Goal: Register for event/course

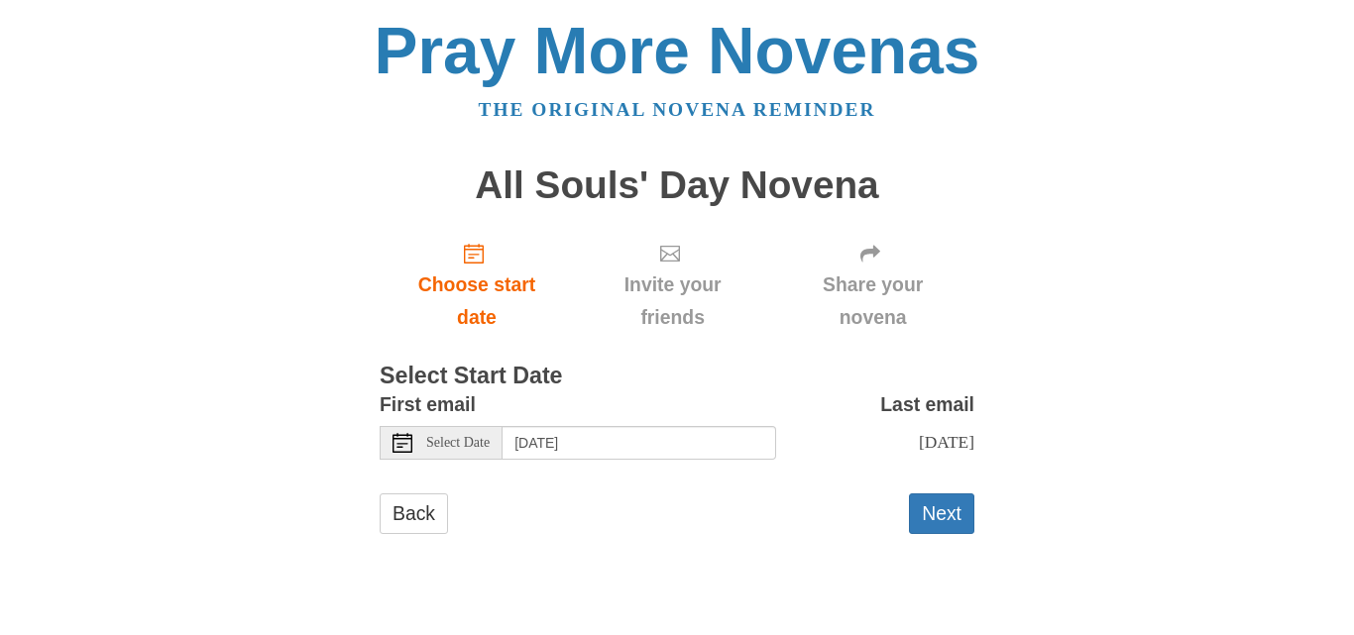
click at [440, 446] on span "Select Date" at bounding box center [457, 443] width 63 height 14
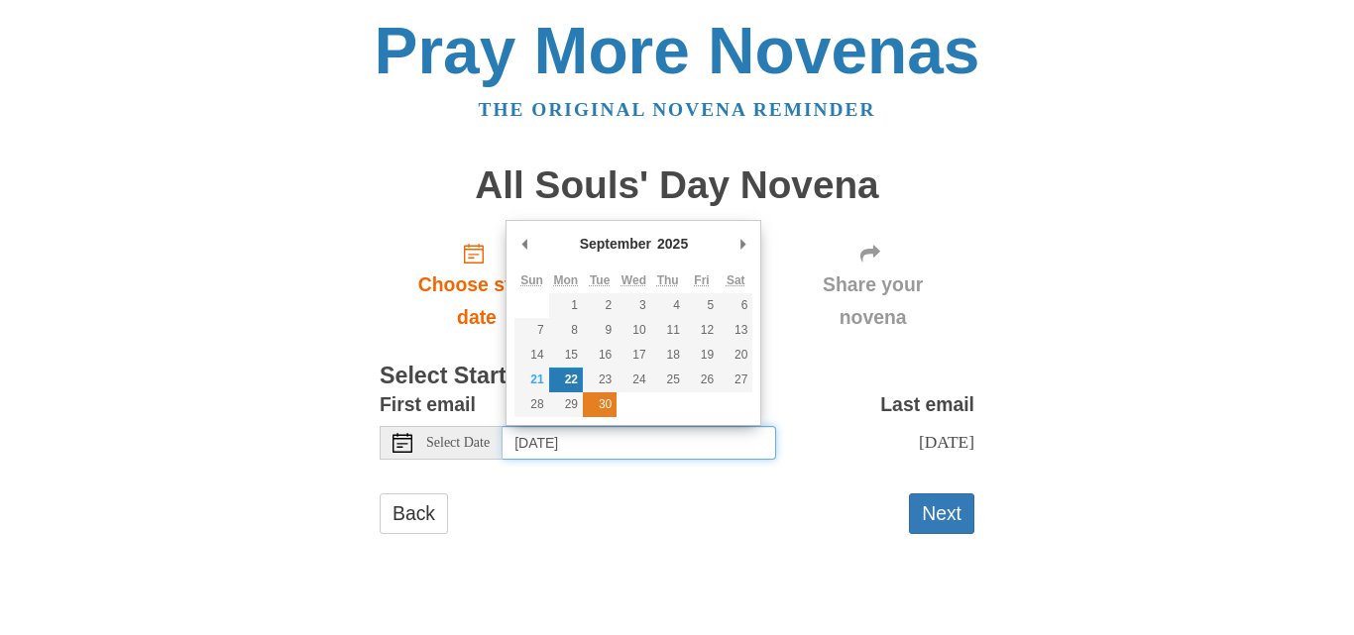
type input "Tuesday, September 30th"
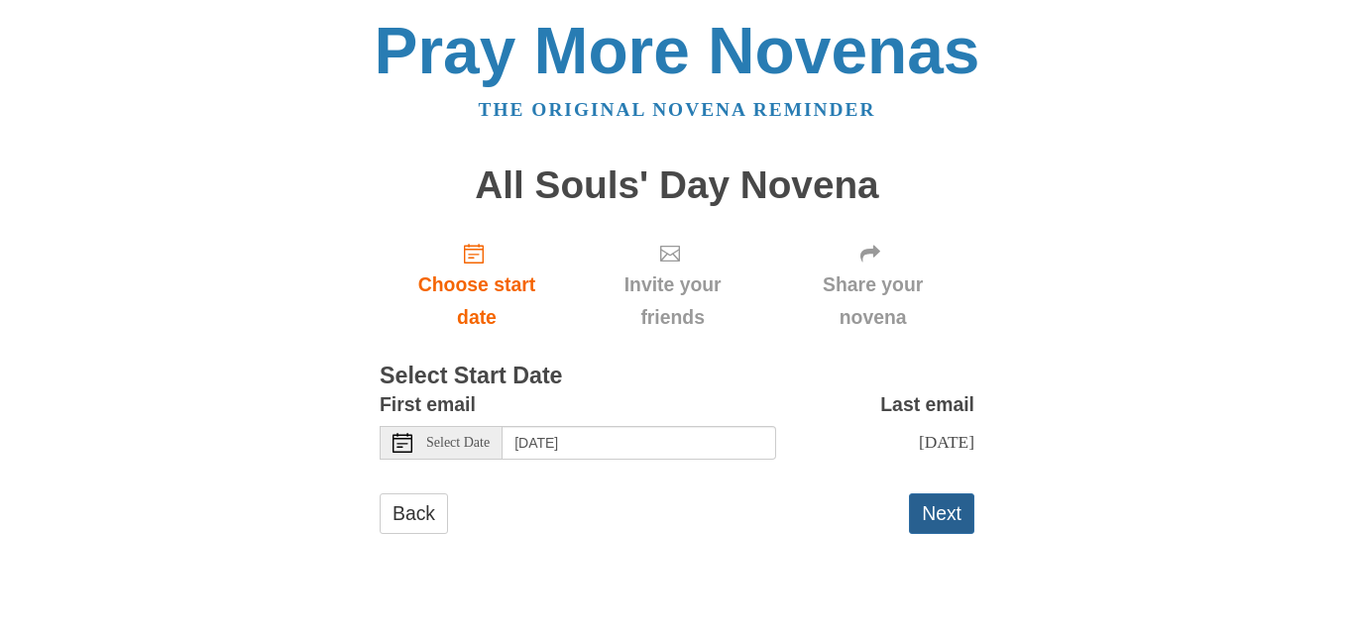
click at [922, 514] on button "Next" at bounding box center [941, 514] width 65 height 41
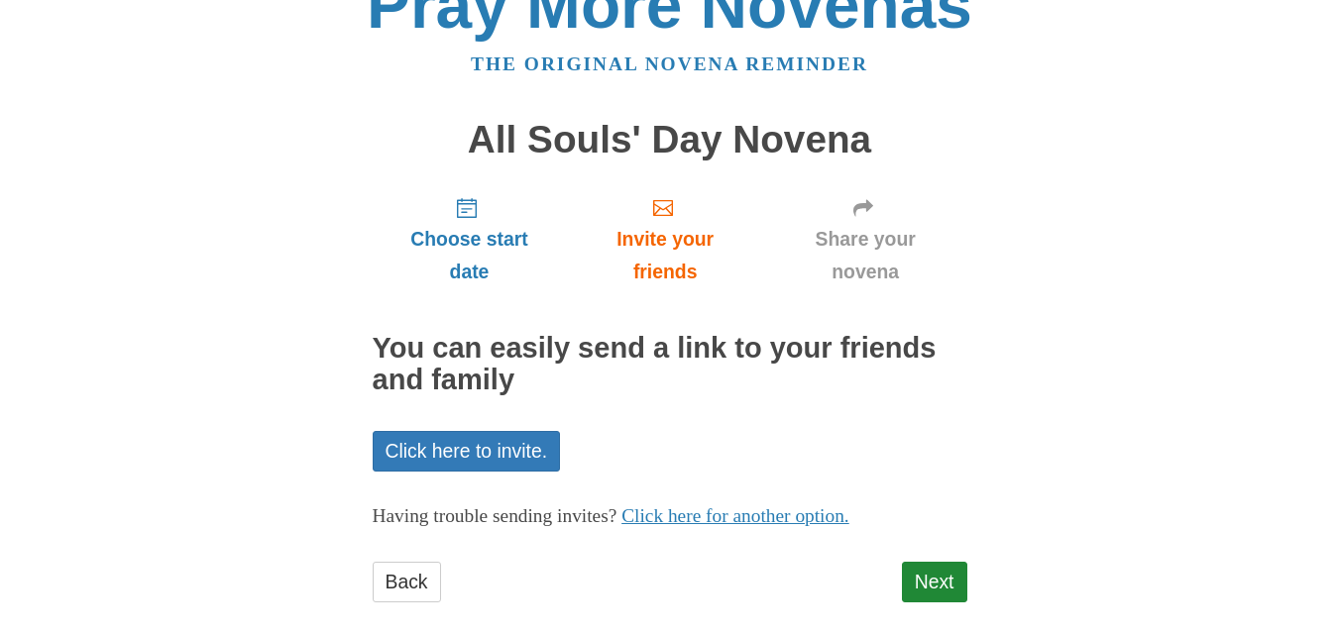
scroll to position [70, 0]
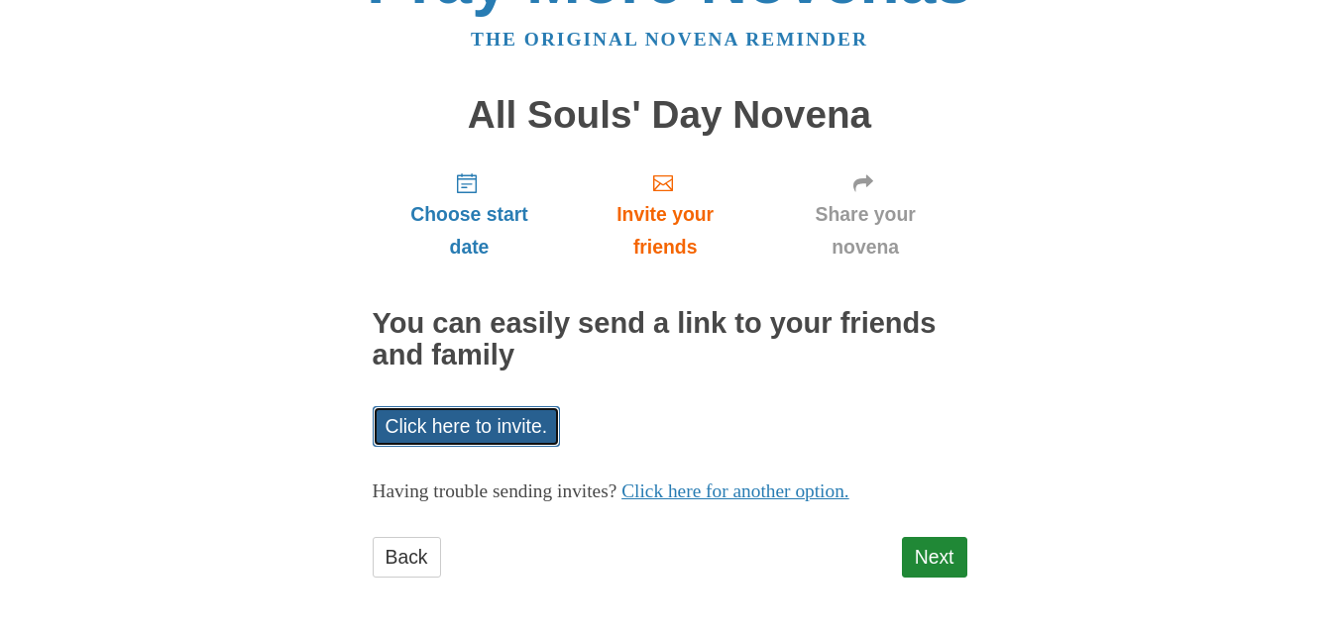
click at [462, 417] on link "Click here to invite." at bounding box center [467, 426] width 188 height 41
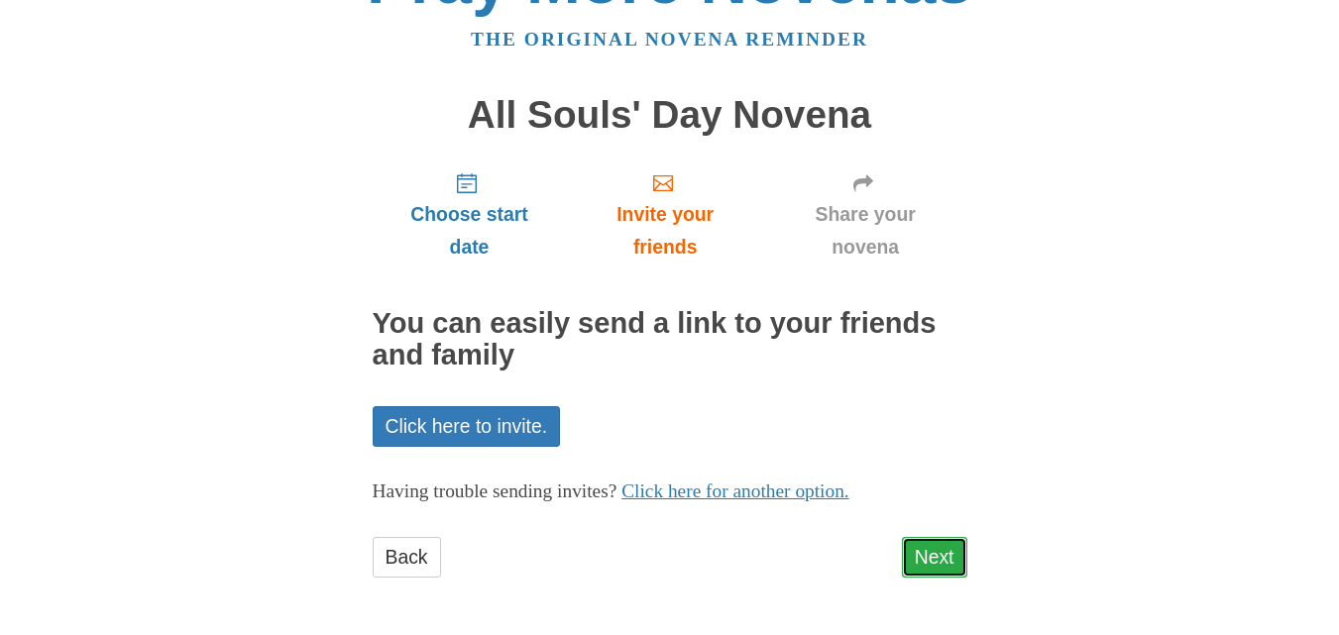
click at [928, 559] on link "Next" at bounding box center [934, 557] width 65 height 41
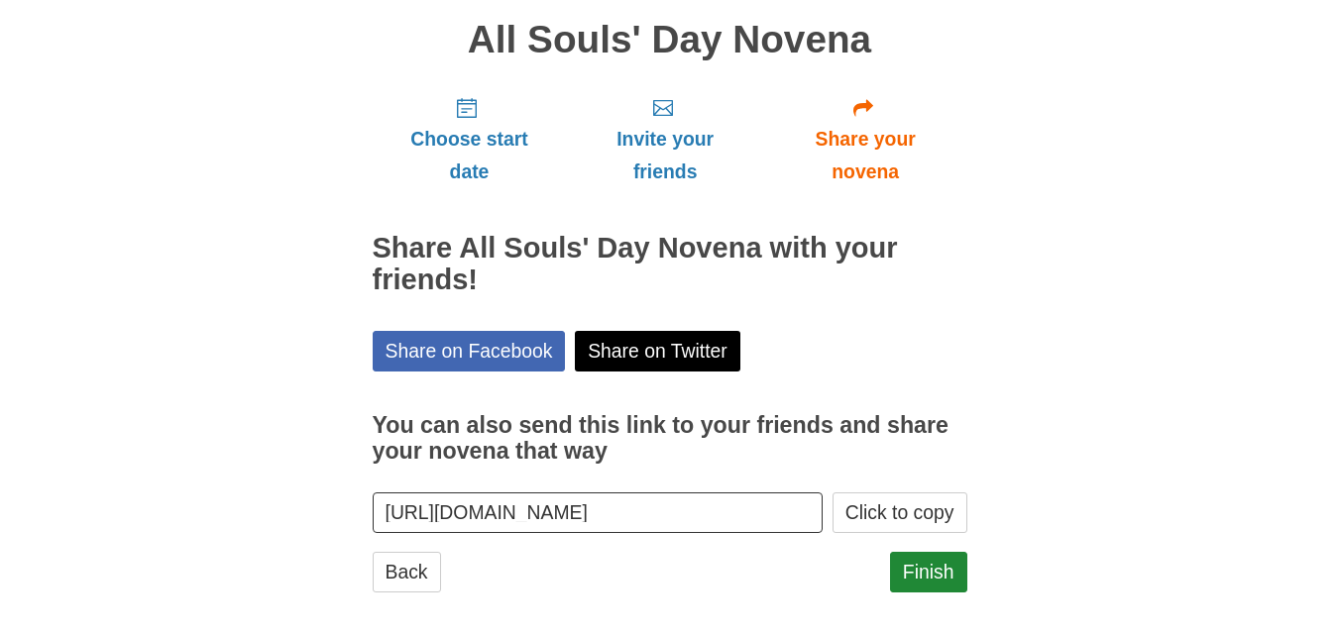
scroll to position [161, 0]
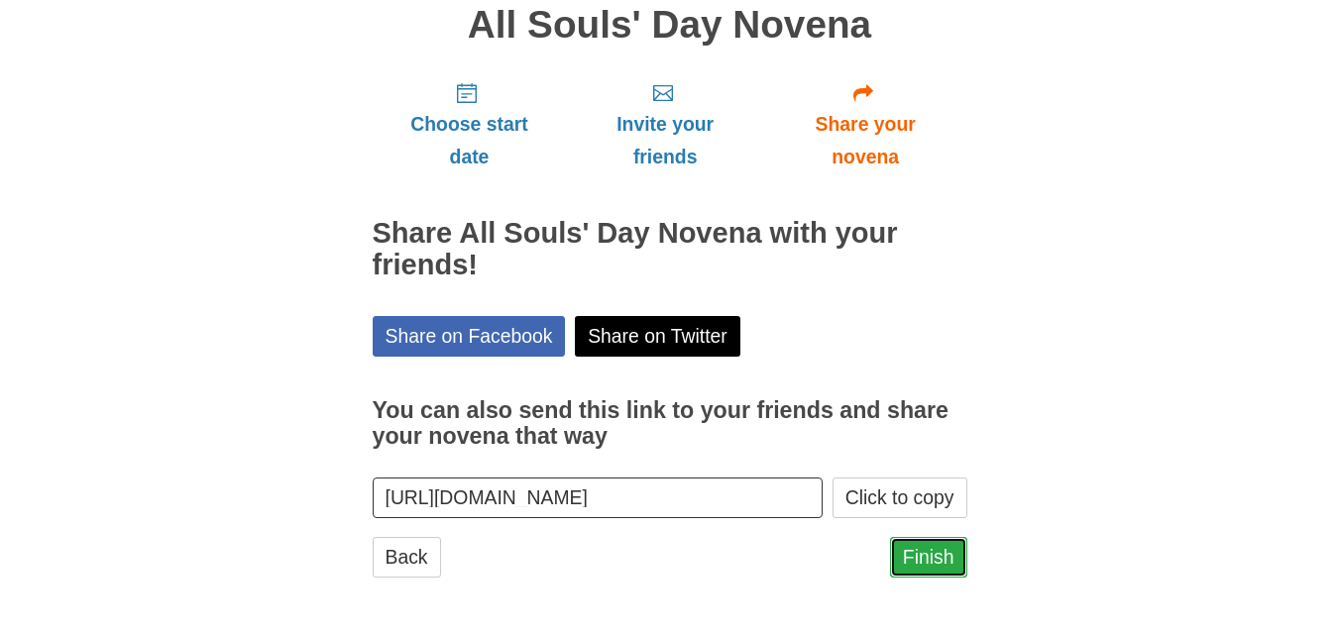
click at [939, 565] on link "Finish" at bounding box center [928, 557] width 77 height 41
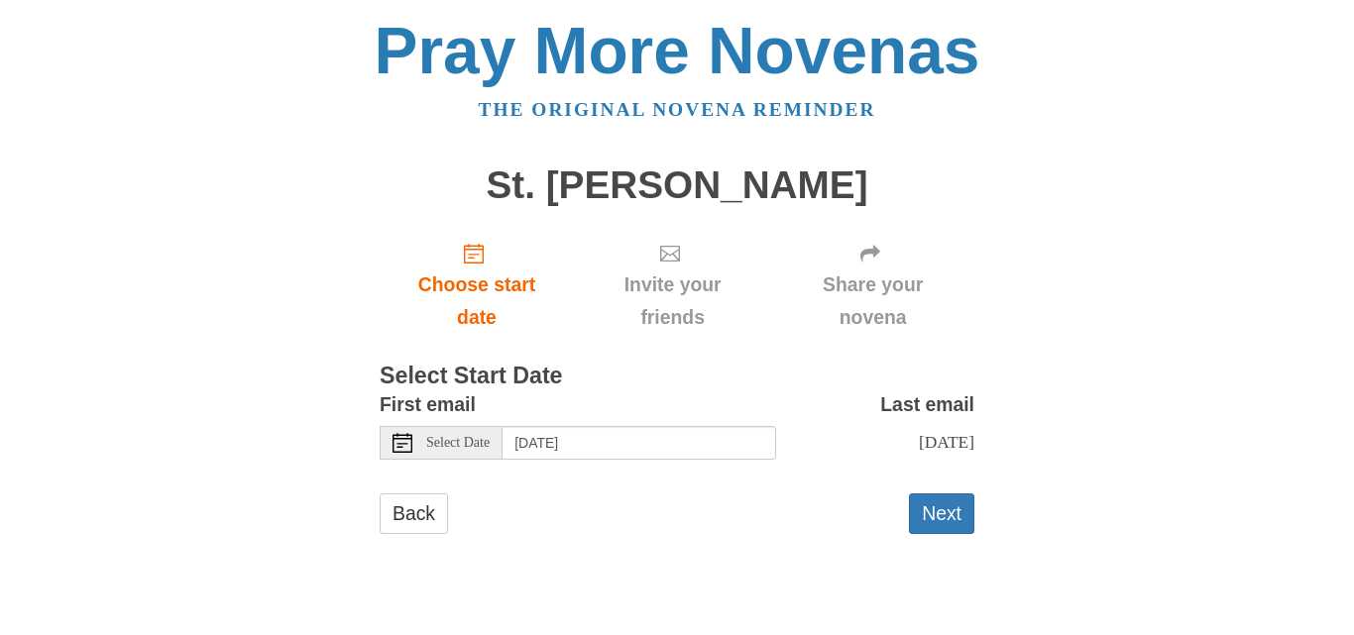
click at [450, 446] on span "Select Date" at bounding box center [457, 443] width 63 height 14
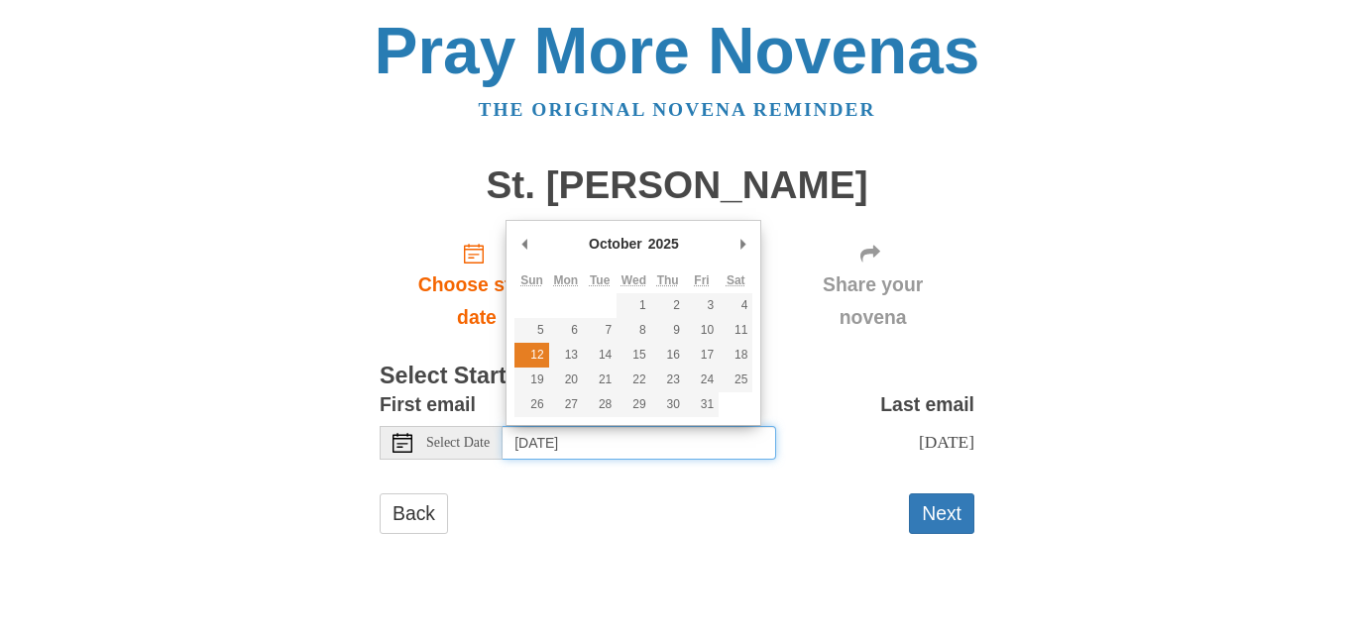
type input "Sunday, October 12th"
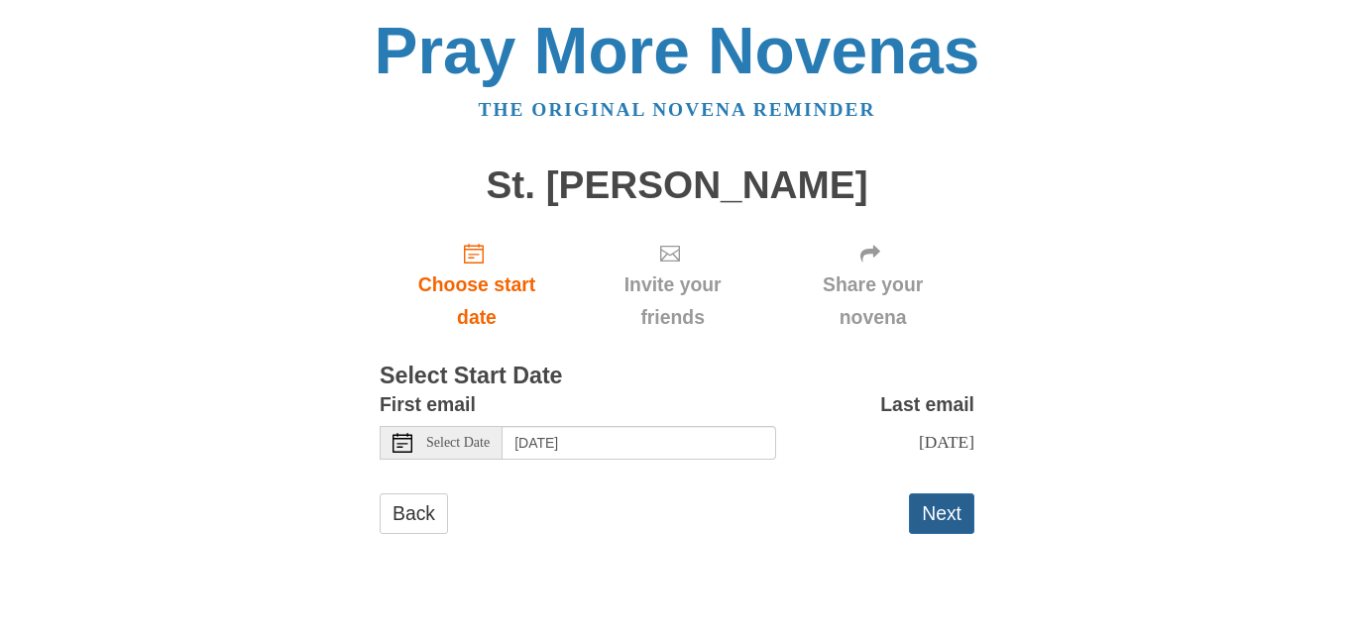
click at [926, 506] on button "Next" at bounding box center [941, 514] width 65 height 41
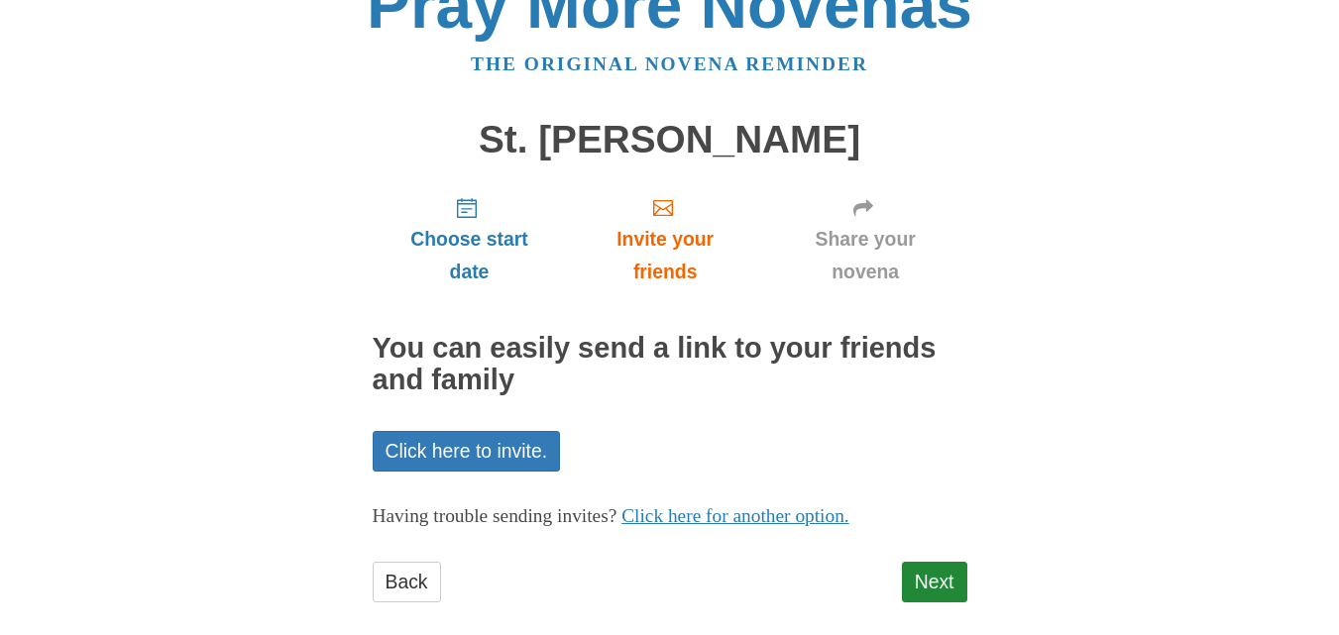
scroll to position [70, 0]
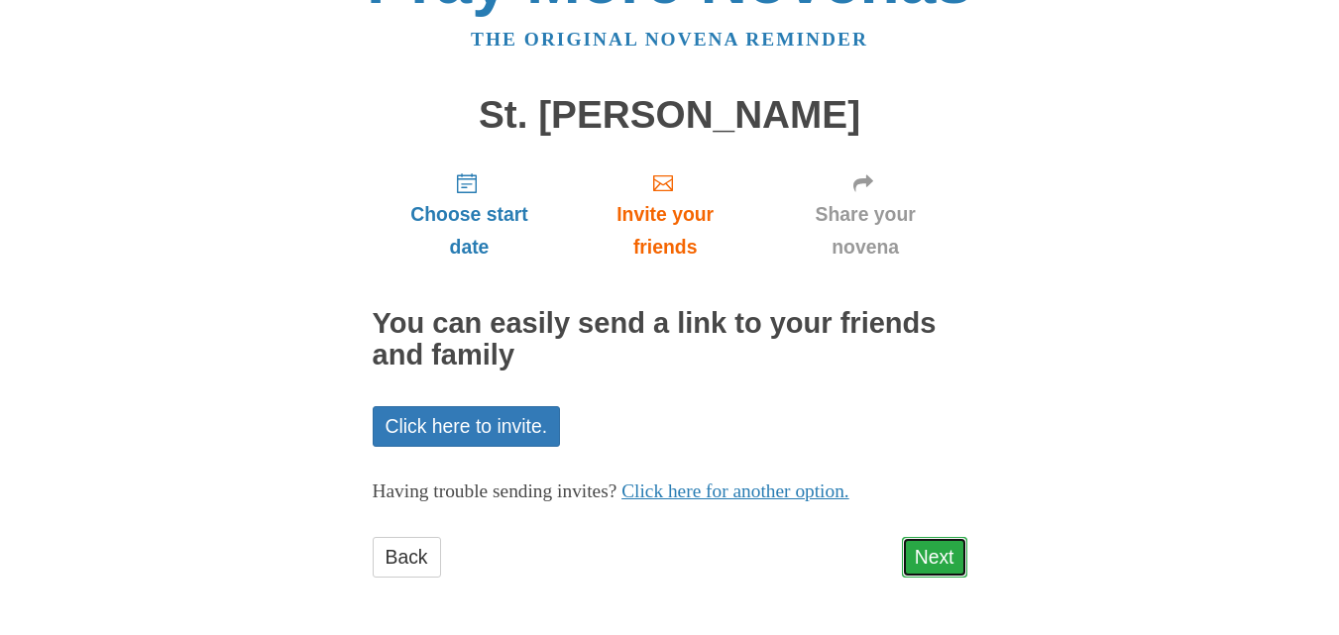
click at [927, 557] on link "Next" at bounding box center [934, 557] width 65 height 41
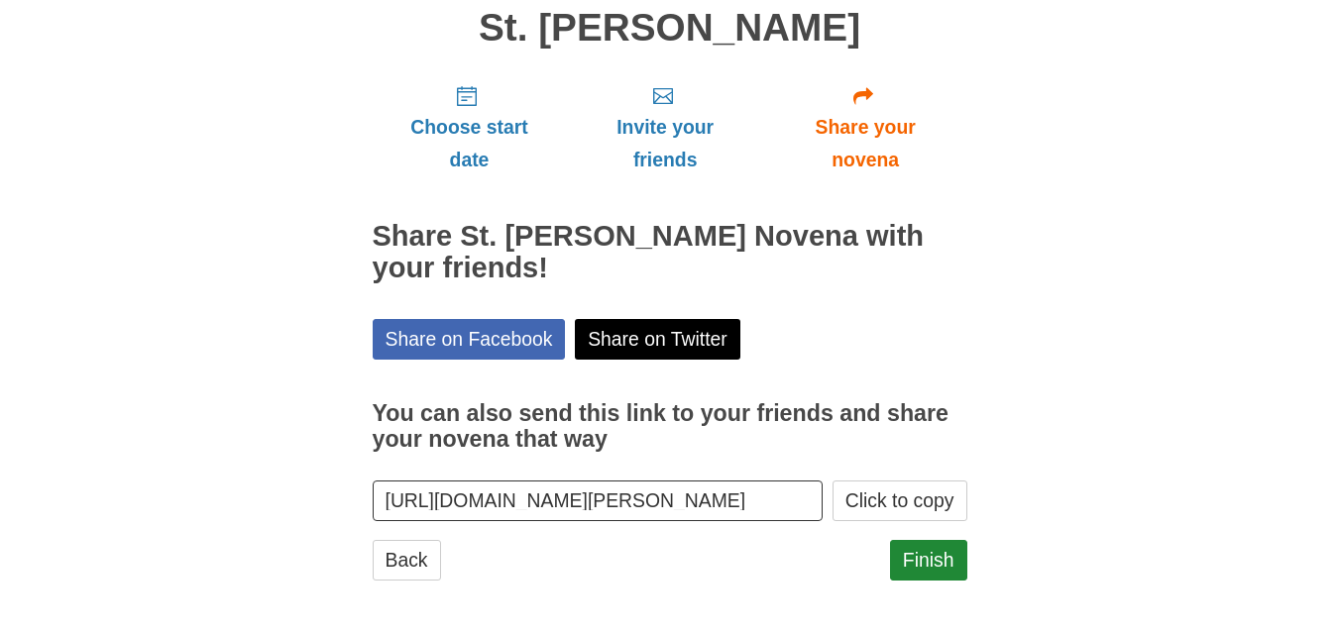
scroll to position [161, 0]
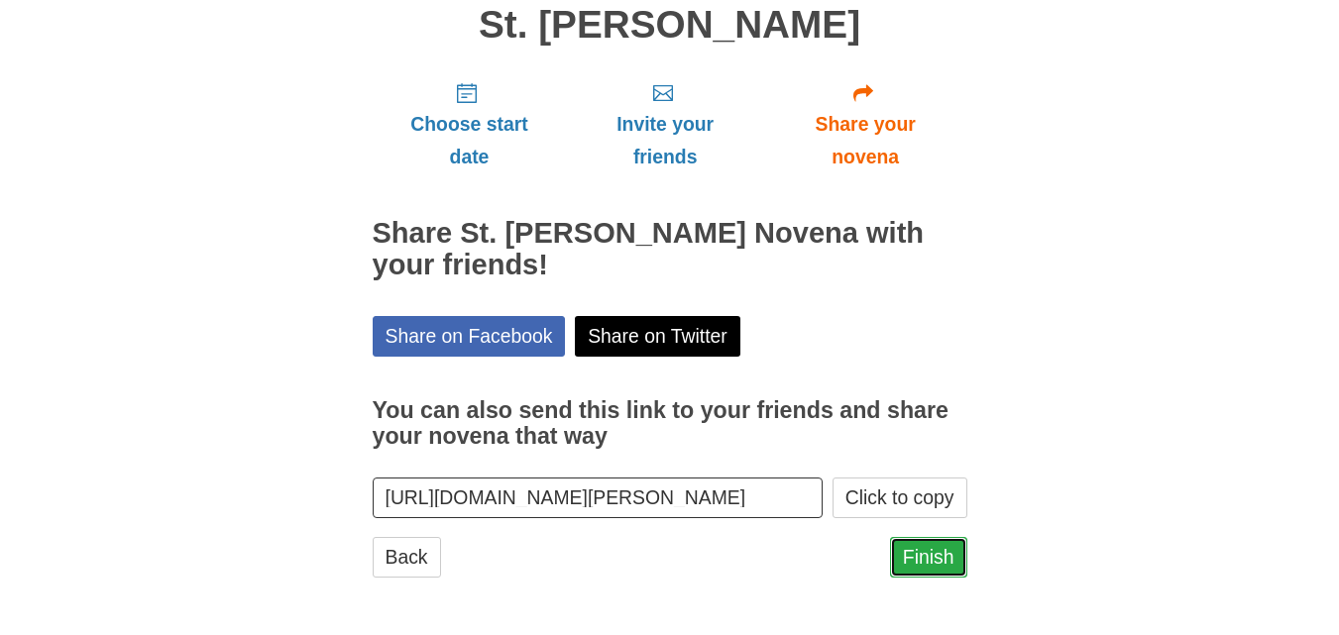
click at [944, 569] on link "Finish" at bounding box center [928, 557] width 77 height 41
